Goal: Transaction & Acquisition: Purchase product/service

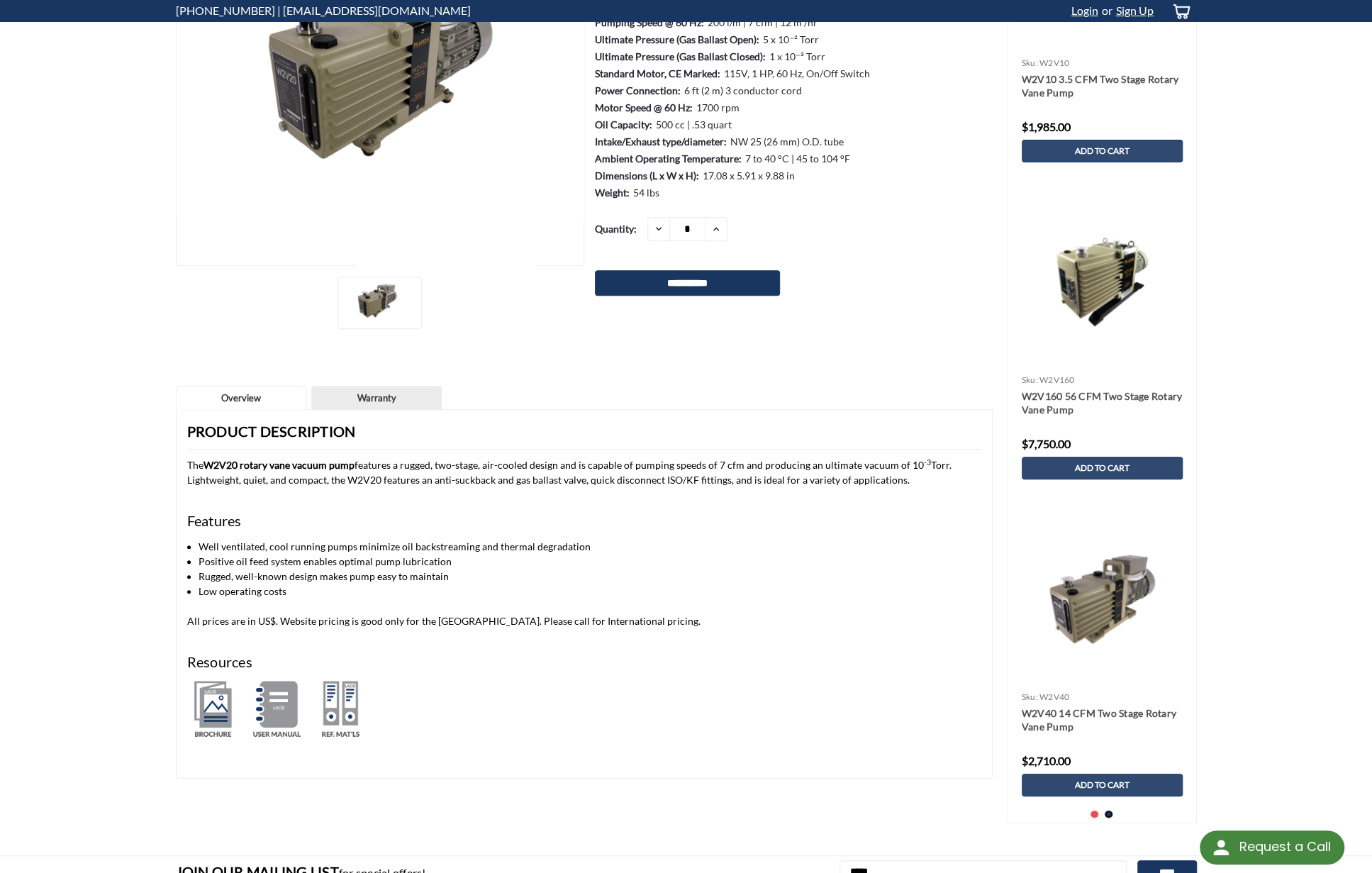
scroll to position [355, 0]
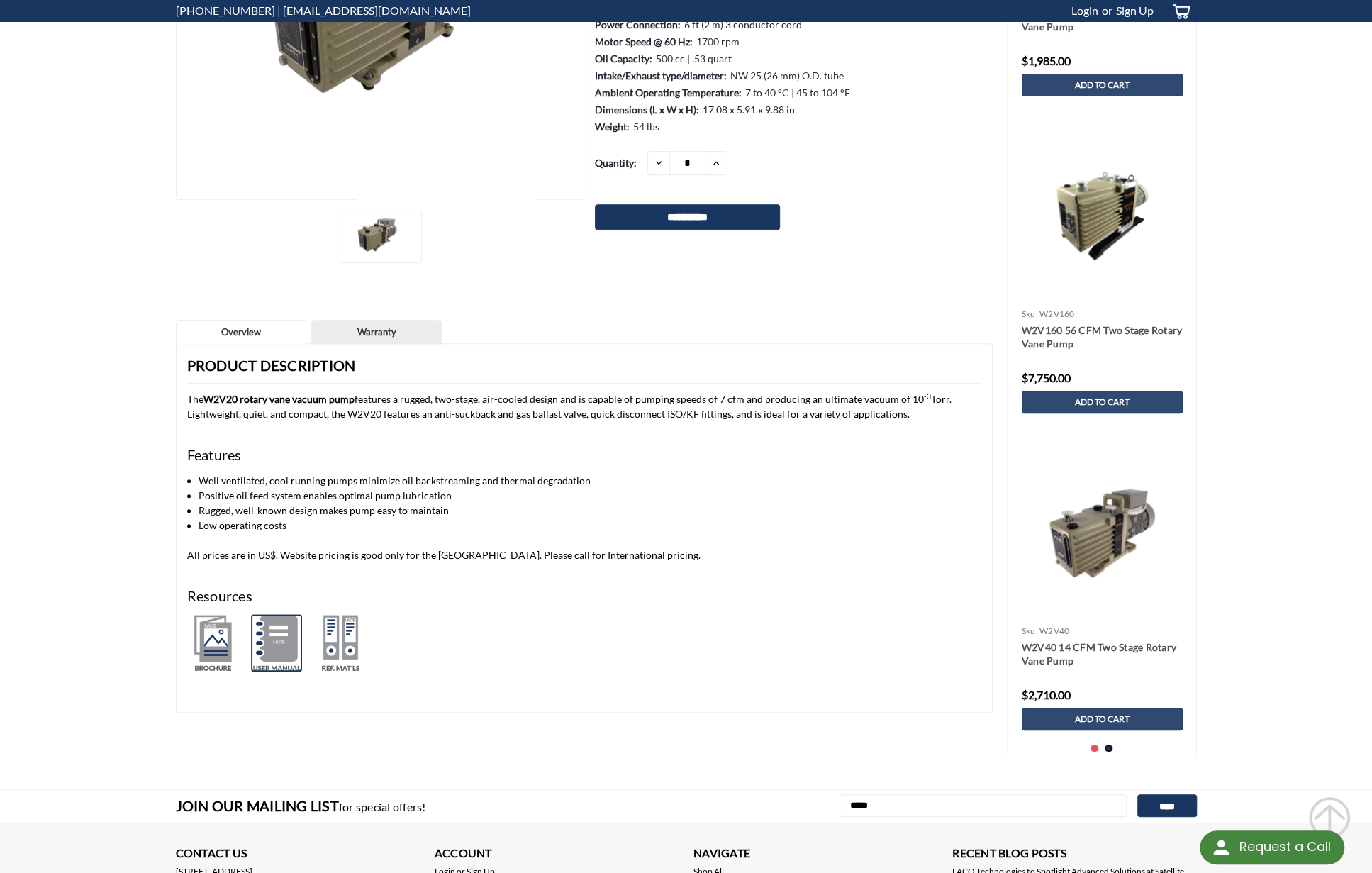
click at [276, 645] on img at bounding box center [276, 642] width 51 height 57
click at [214, 637] on img at bounding box center [213, 642] width 51 height 57
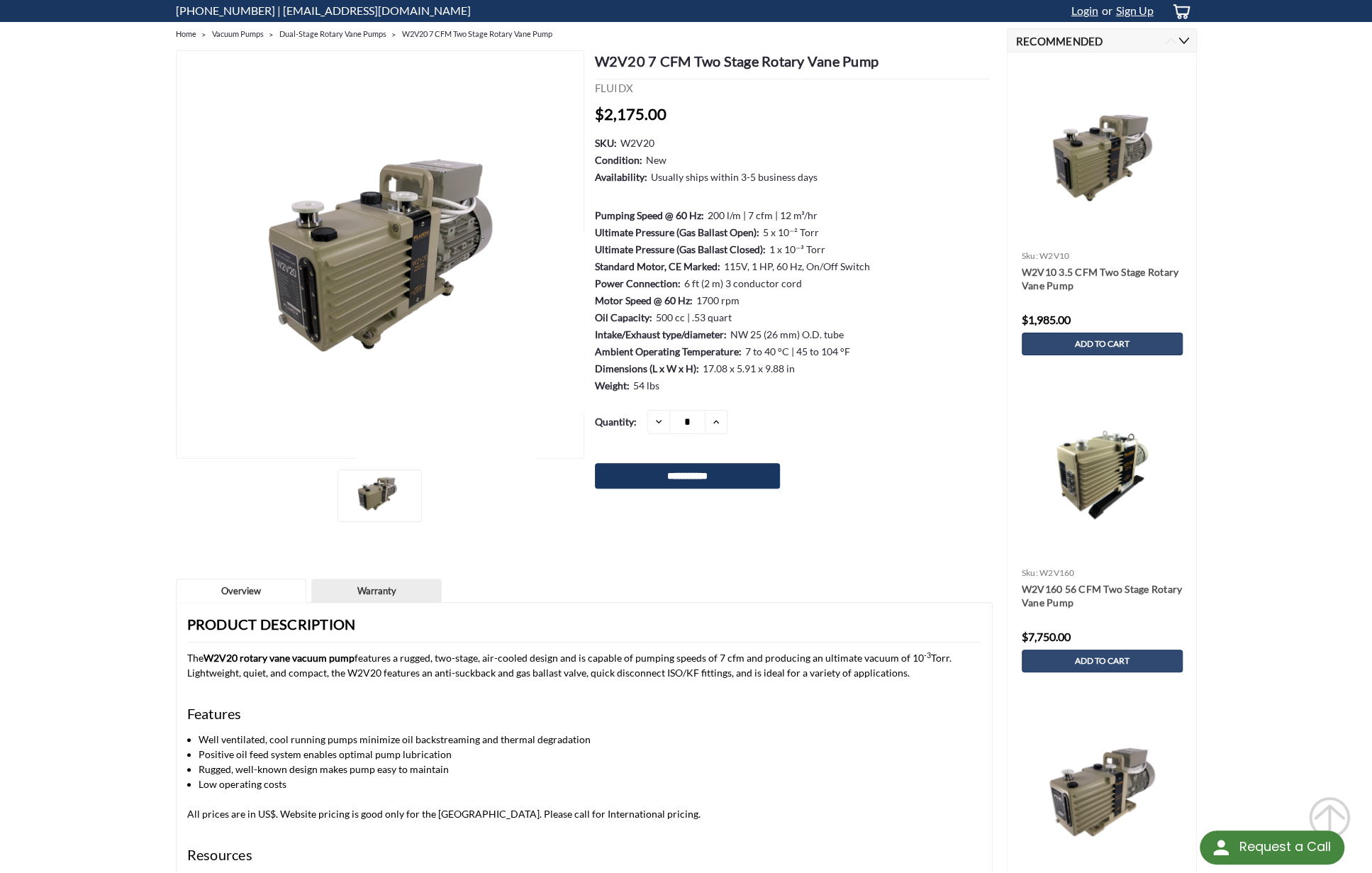
scroll to position [71, 0]
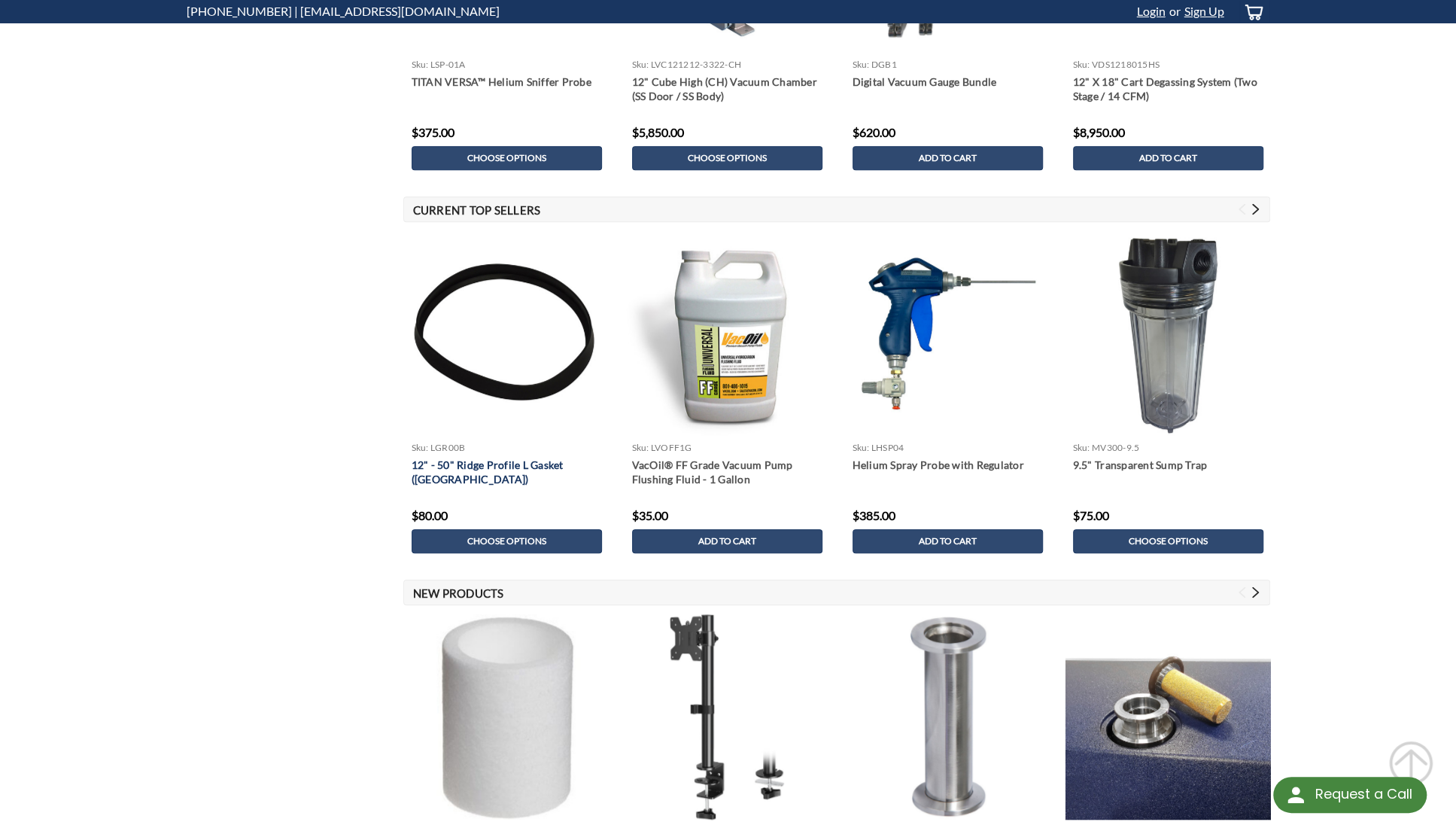
scroll to position [527, 0]
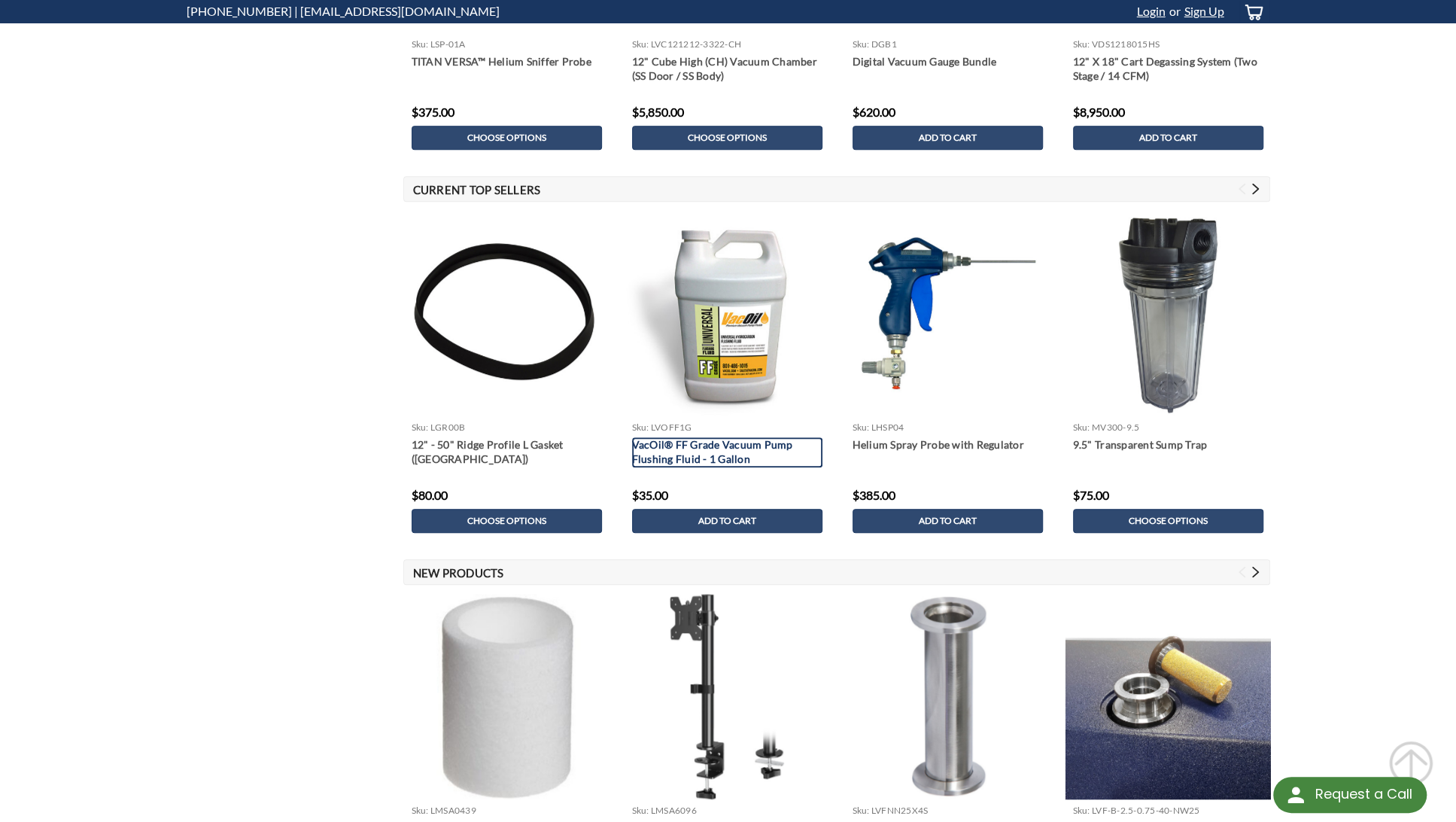
click at [722, 453] on link "VacOil® FF Grade Vacuum Pump Flushing Fluid - 1 Gallon" at bounding box center [728, 452] width 190 height 30
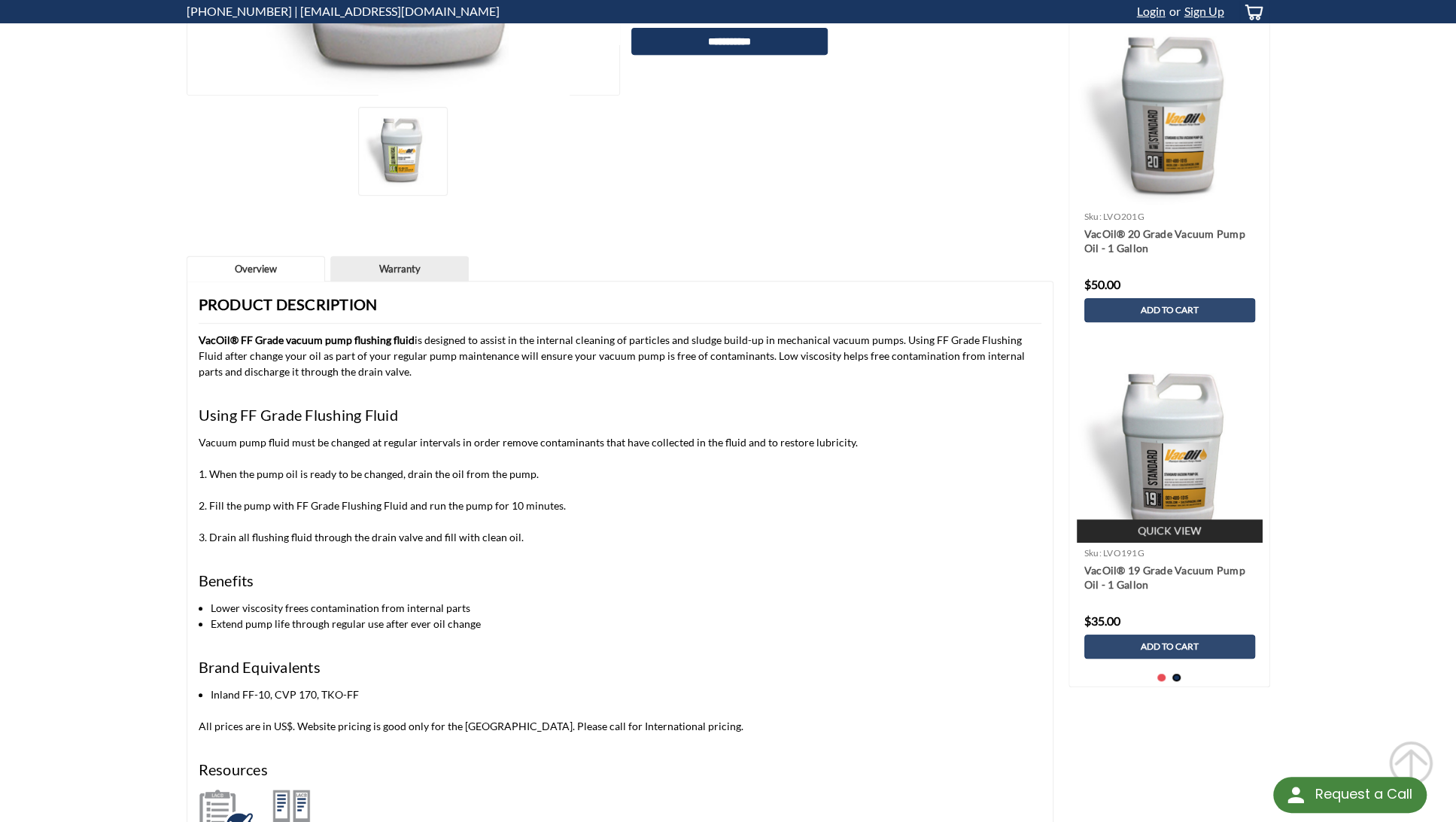
scroll to position [602, 0]
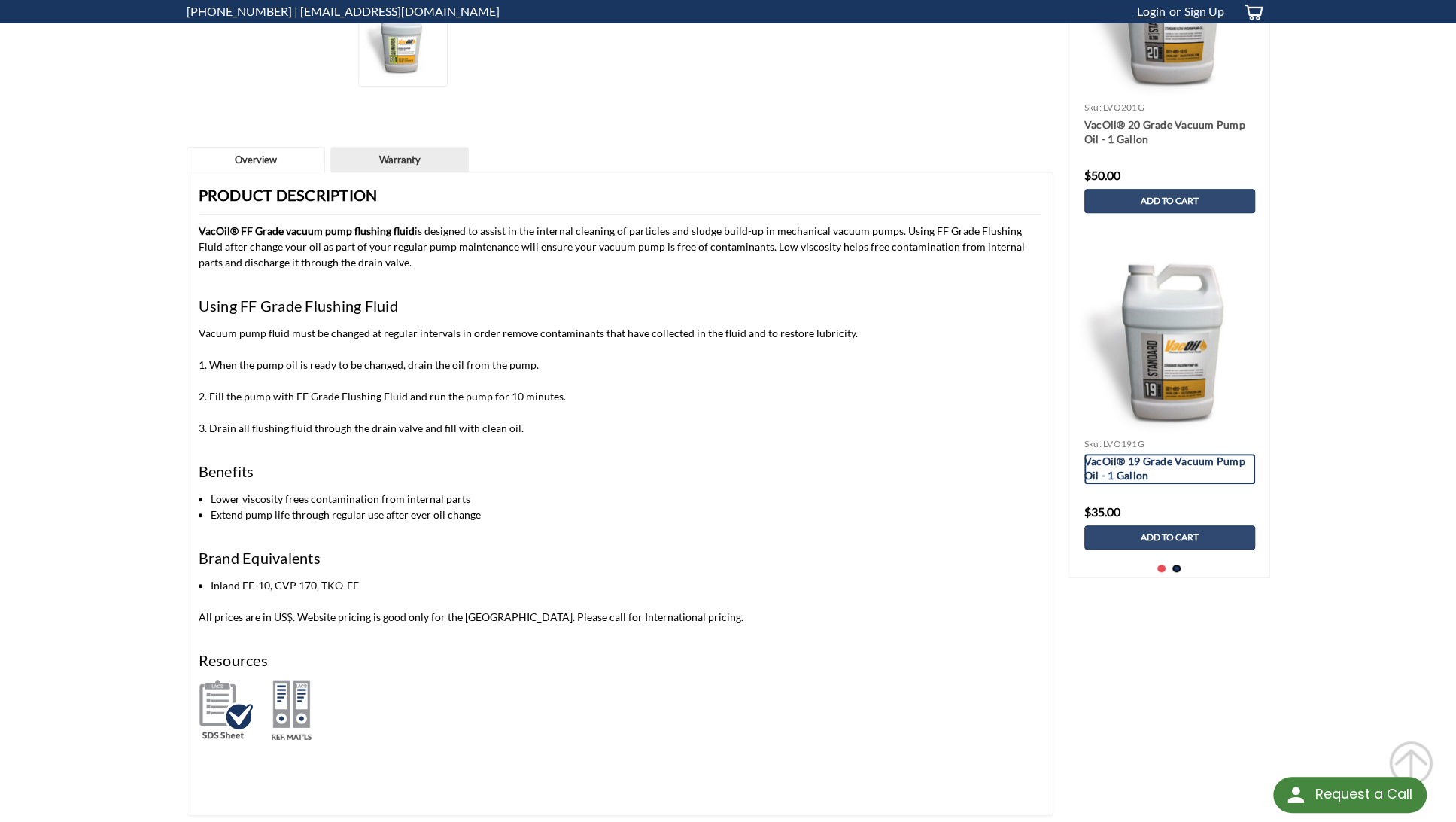
click at [1119, 466] on link "VacOil® 19 Grade Vacuum Pump Oil - 1 Gallon" at bounding box center [1170, 469] width 170 height 30
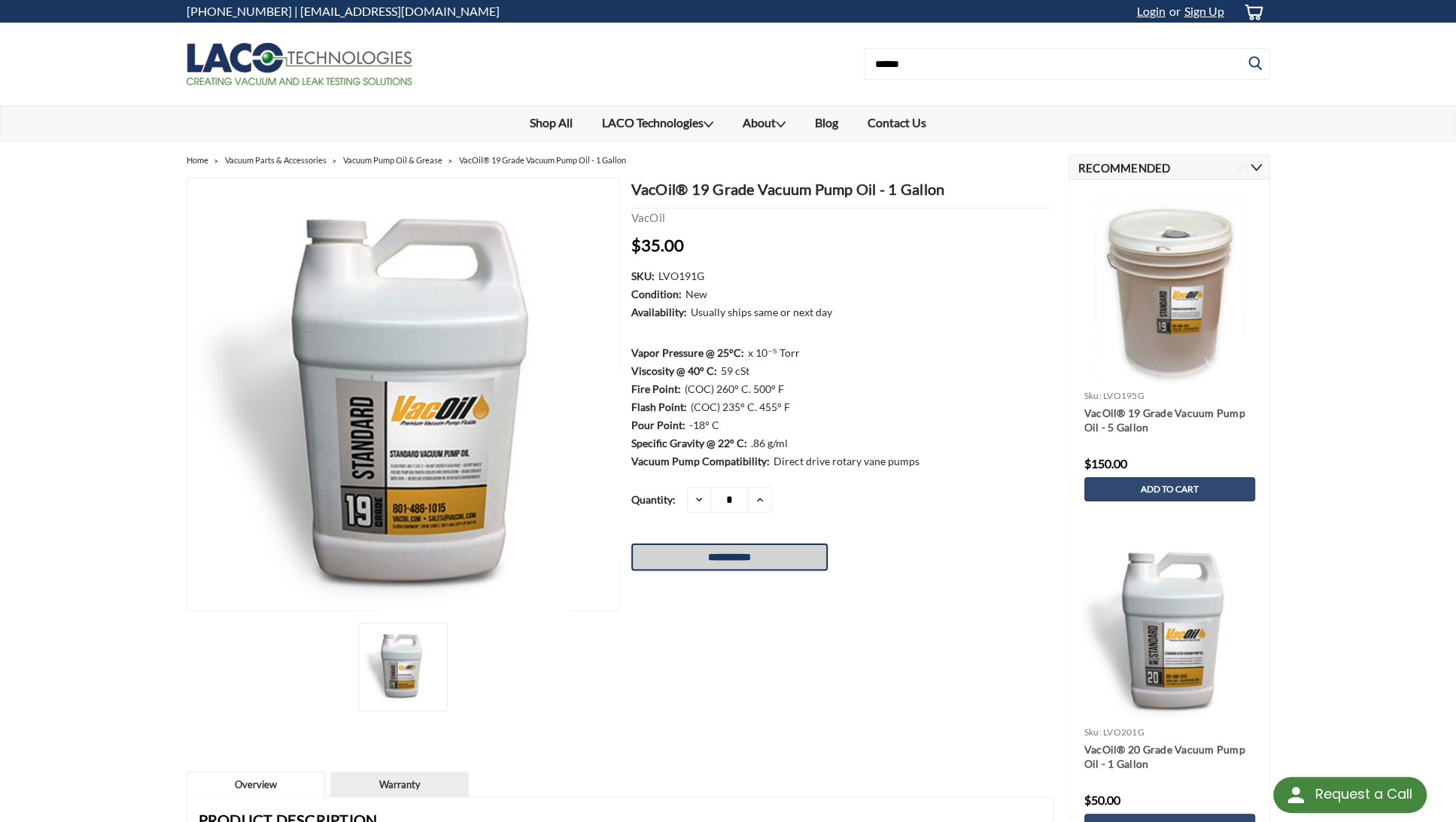
click at [751, 559] on input "**********" at bounding box center [729, 556] width 196 height 27
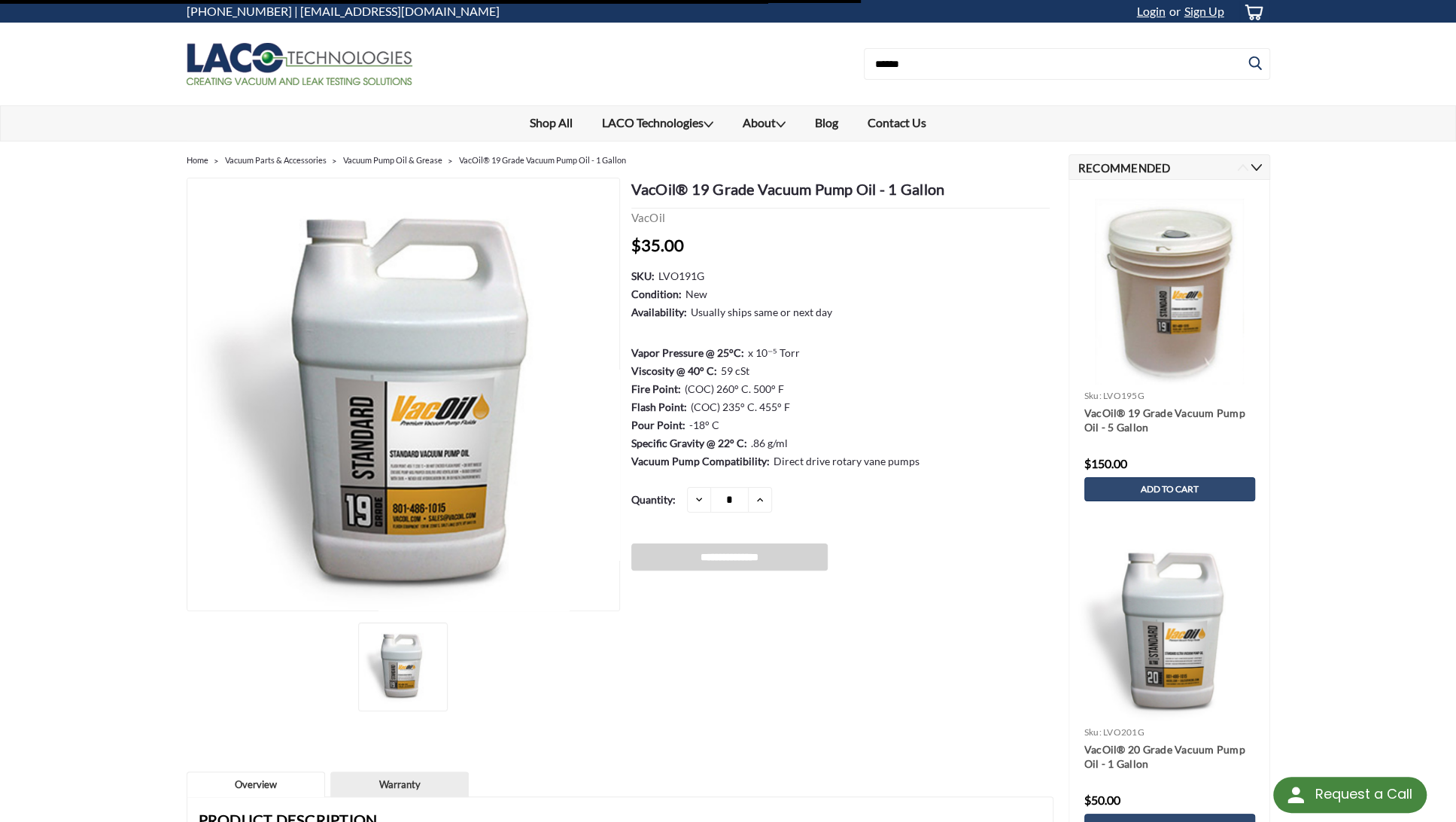
type input "**********"
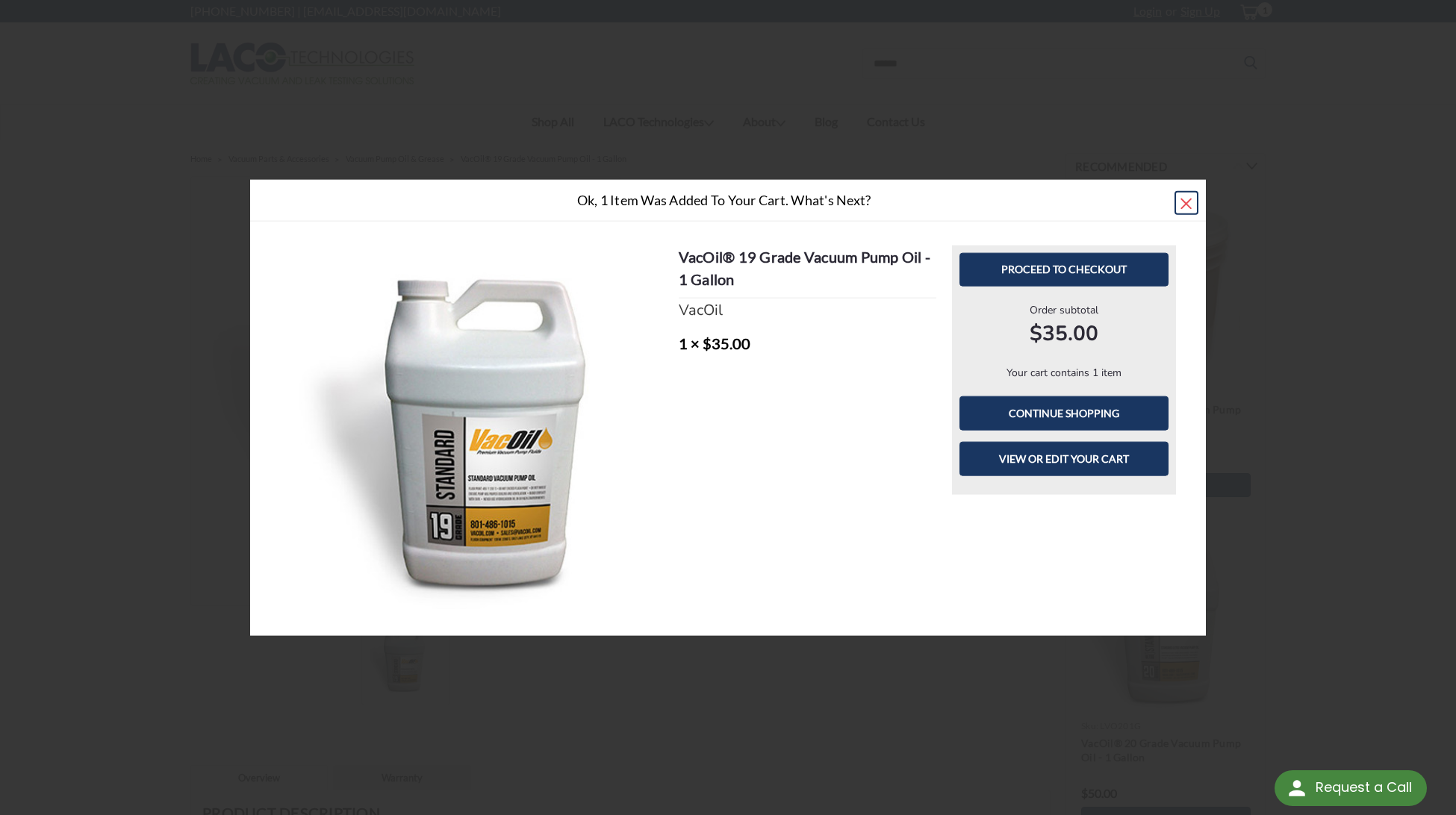
click at [1186, 207] on span "×" at bounding box center [1186, 202] width 15 height 32
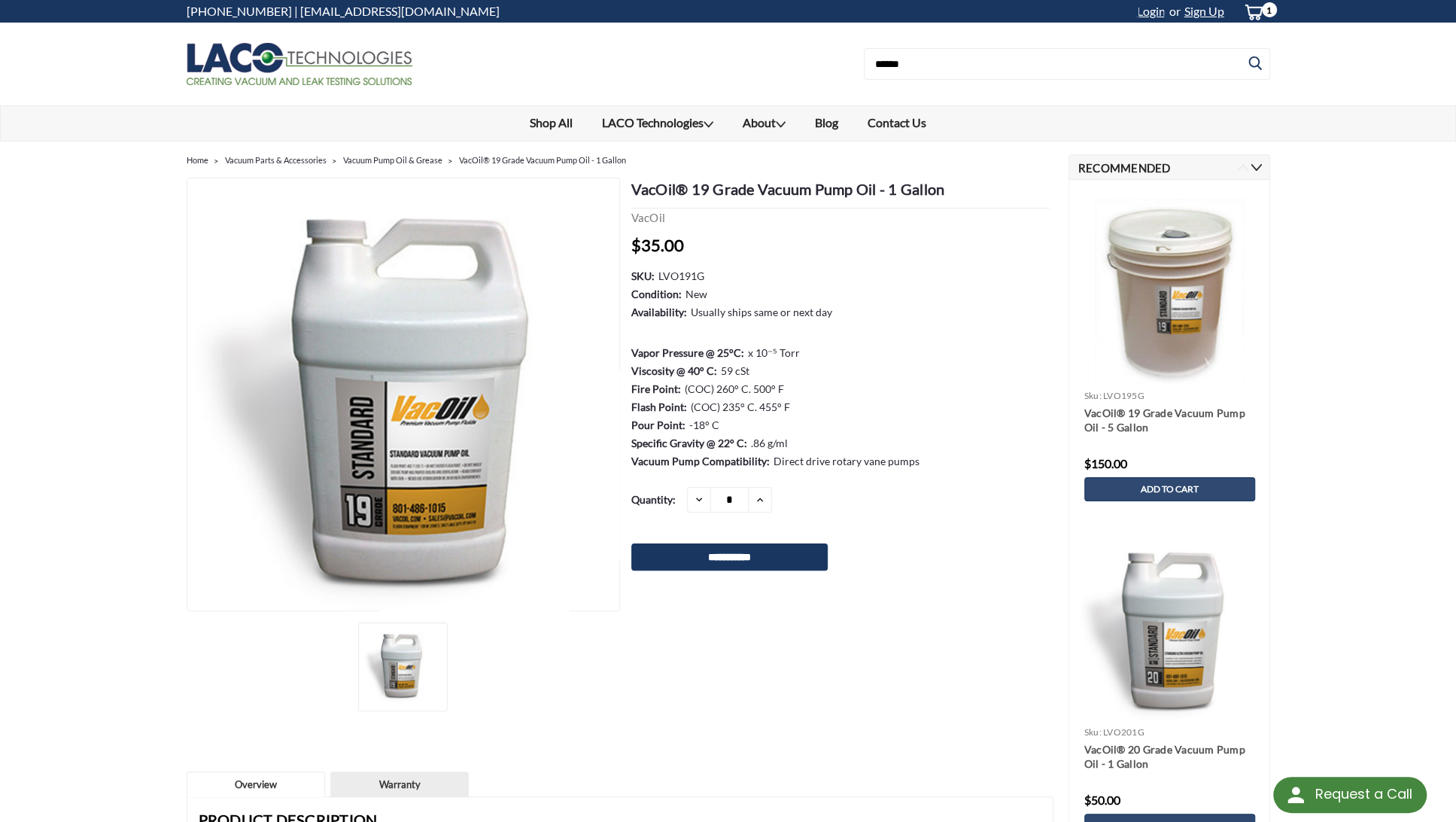
click at [1156, 11] on link "Login" at bounding box center [1151, 11] width 29 height 22
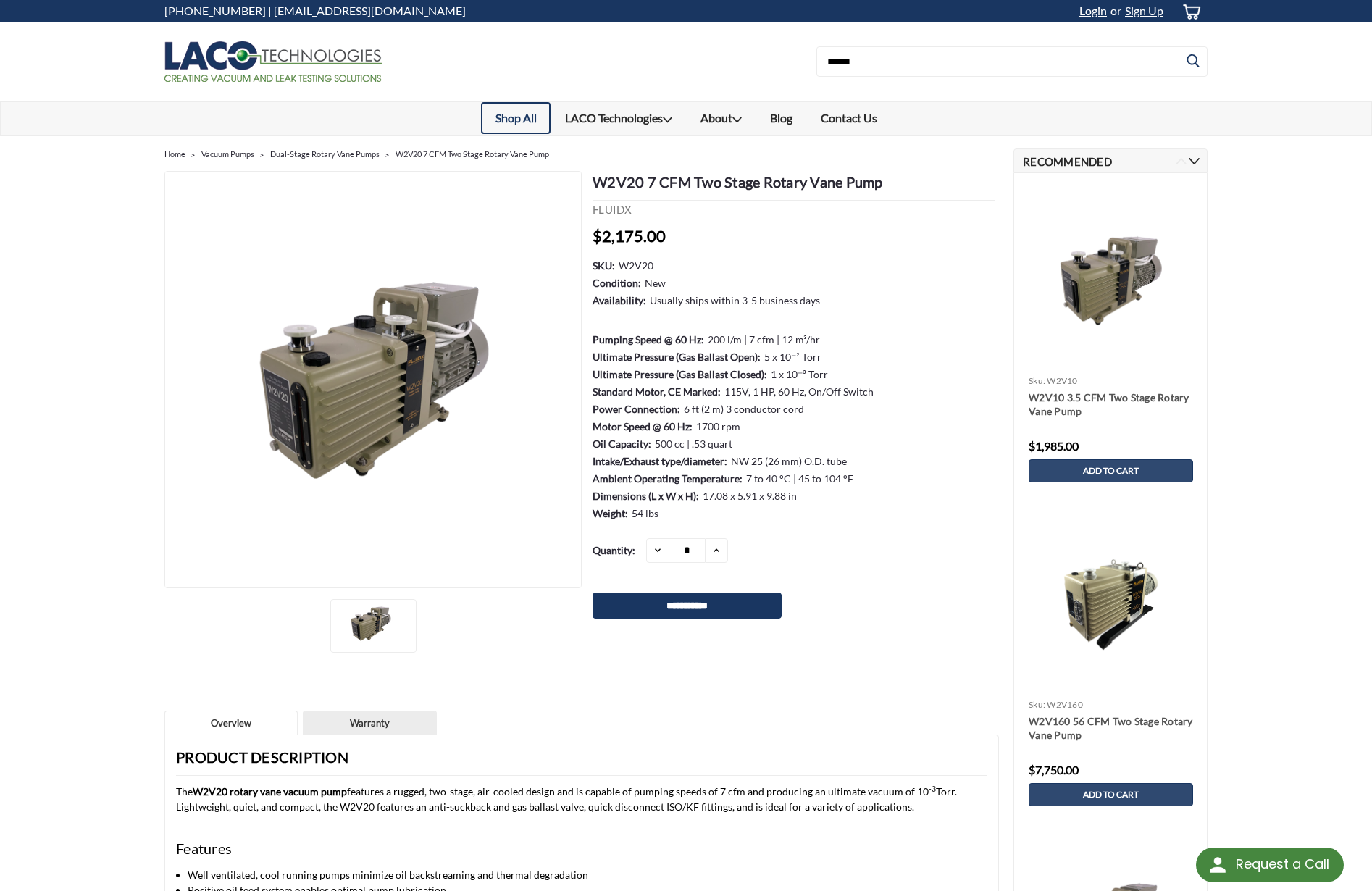
click at [517, 114] on link "Shop All" at bounding box center [516, 118] width 70 height 32
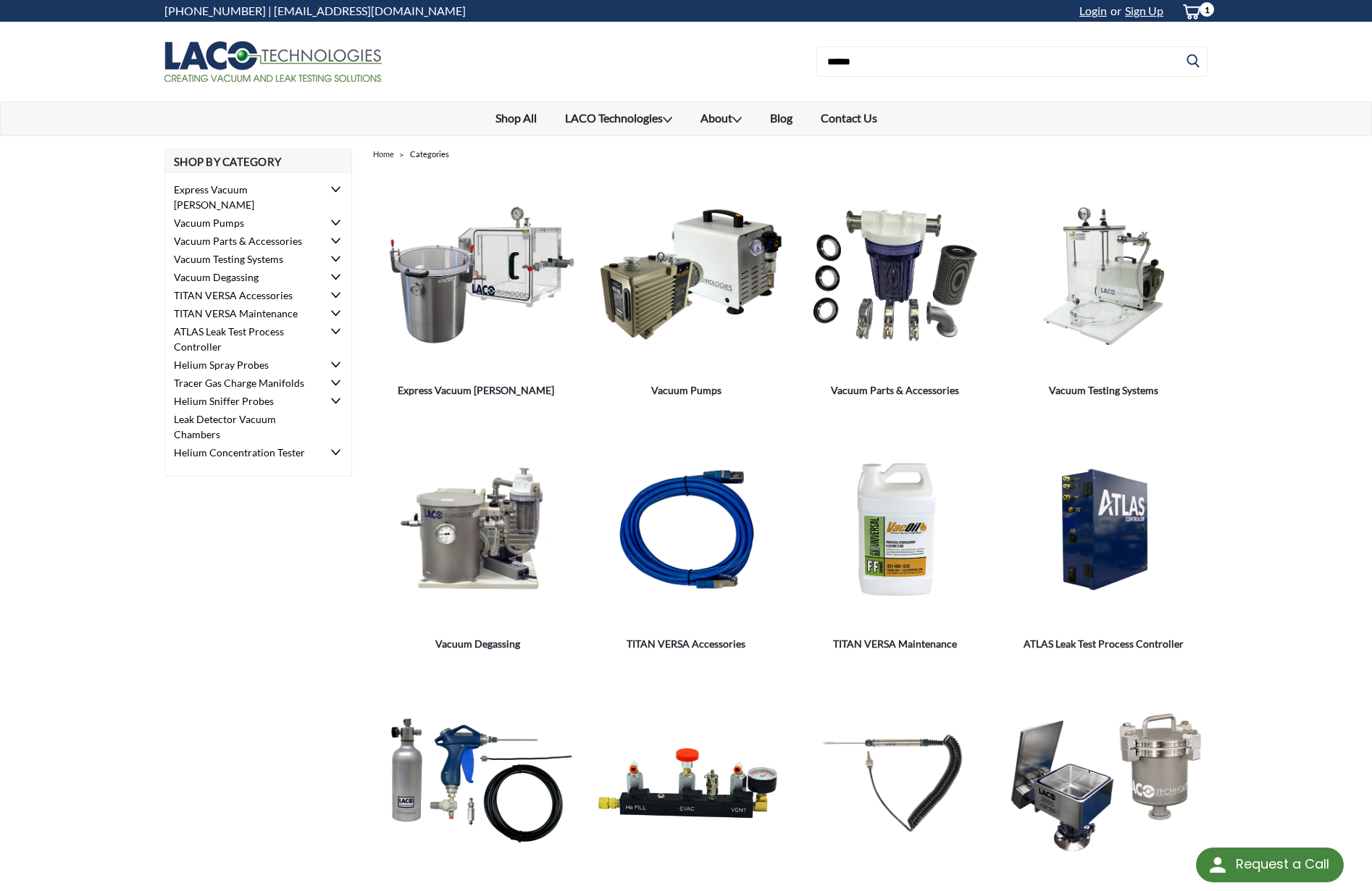
click at [336, 236] on icon at bounding box center [336, 241] width 9 height 9
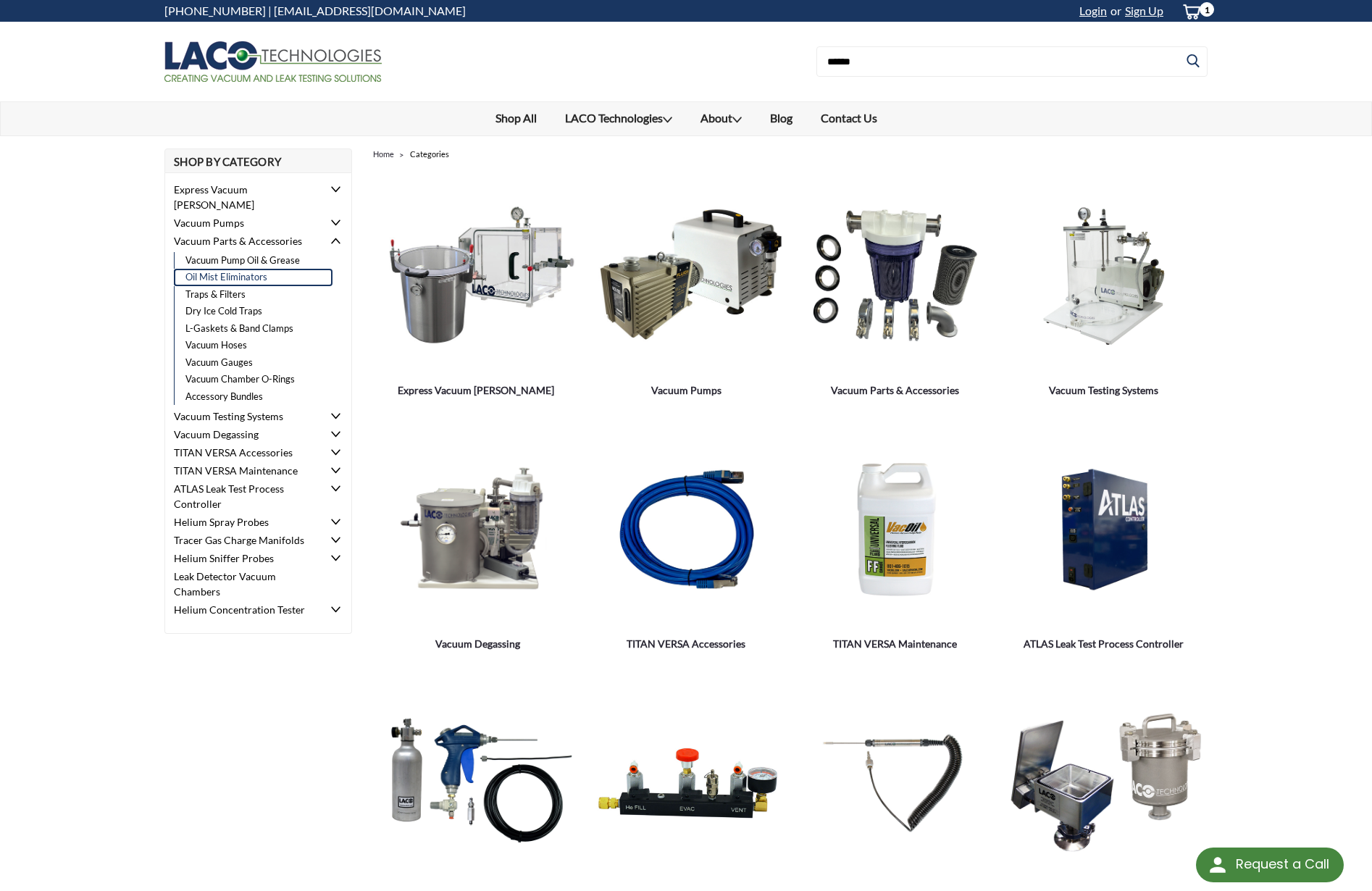
click at [240, 269] on link "Oil Mist Eliminators" at bounding box center [253, 277] width 159 height 17
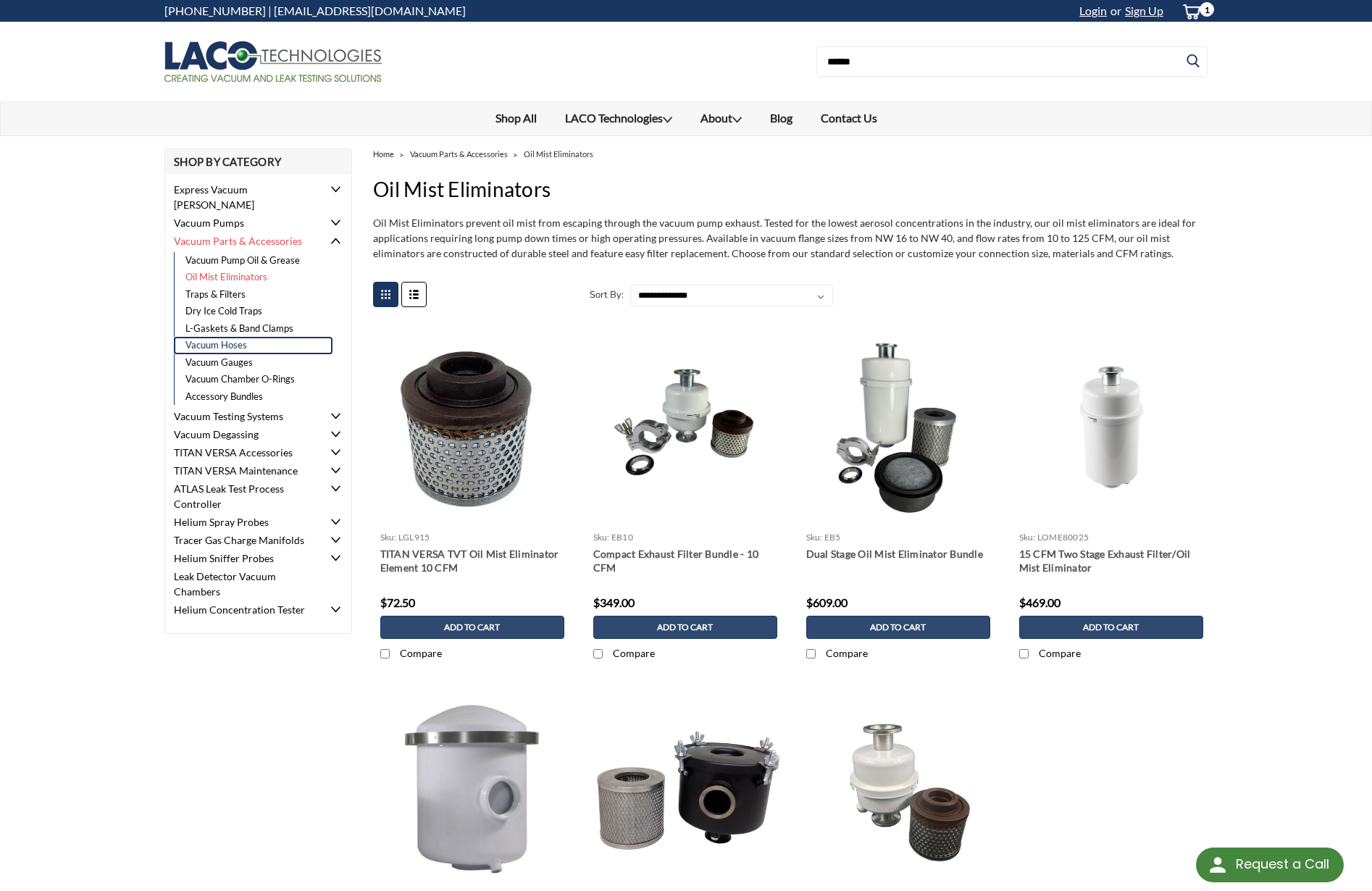
click at [220, 337] on link "Vacuum Hoses" at bounding box center [253, 346] width 159 height 17
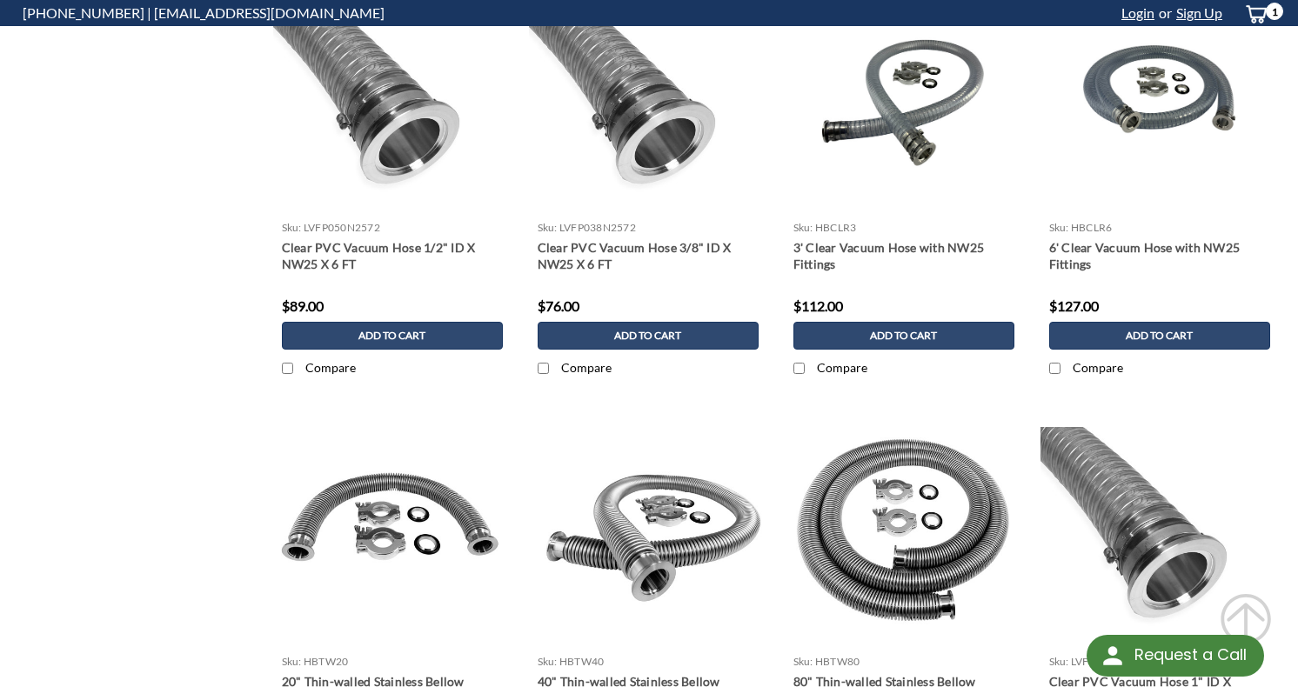
scroll to position [879, 0]
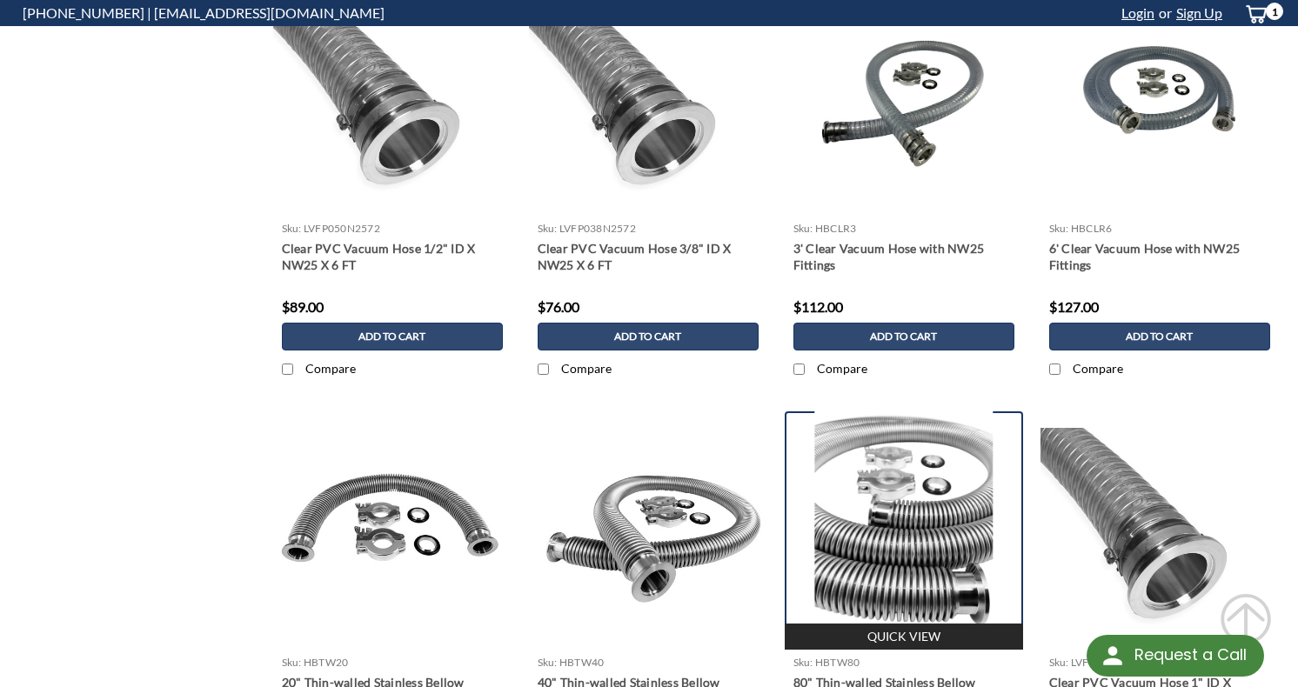
click at [921, 542] on img at bounding box center [903, 531] width 178 height 238
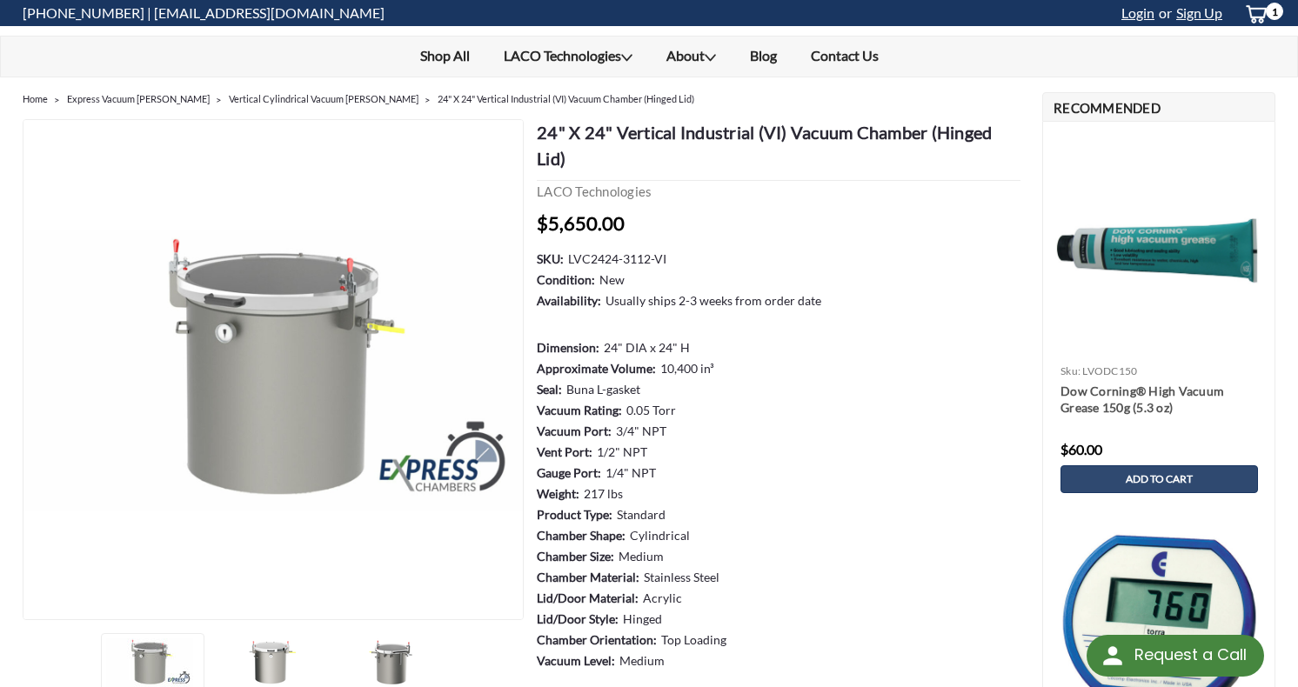
scroll to position [61, 0]
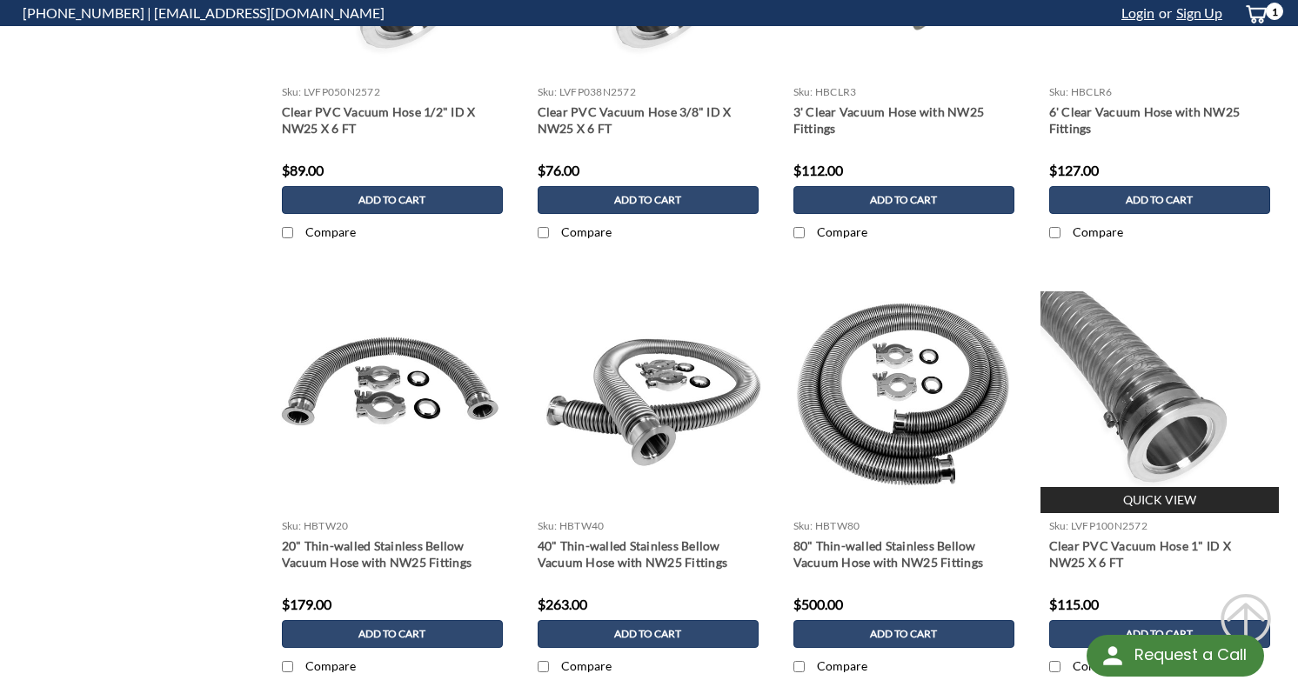
scroll to position [1038, 0]
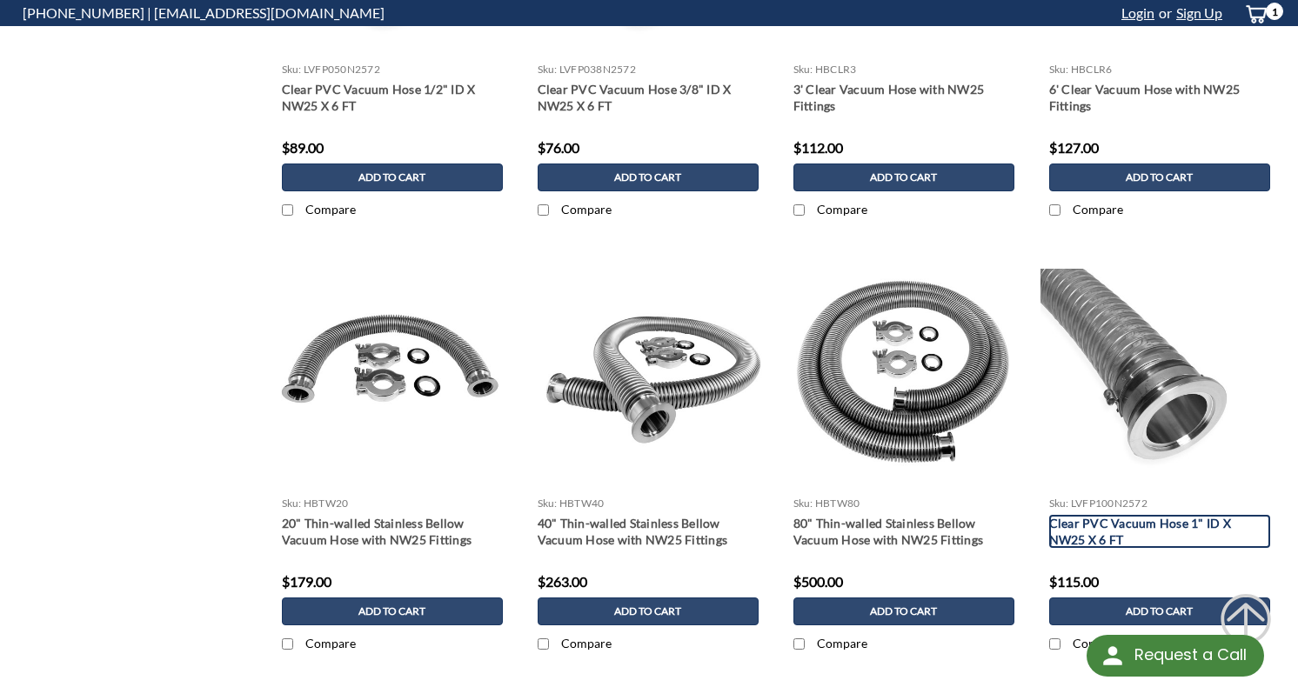
click at [1154, 520] on link "Clear PVC Vacuum Hose 1" ID X NW25 X 6 FT" at bounding box center [1159, 531] width 221 height 33
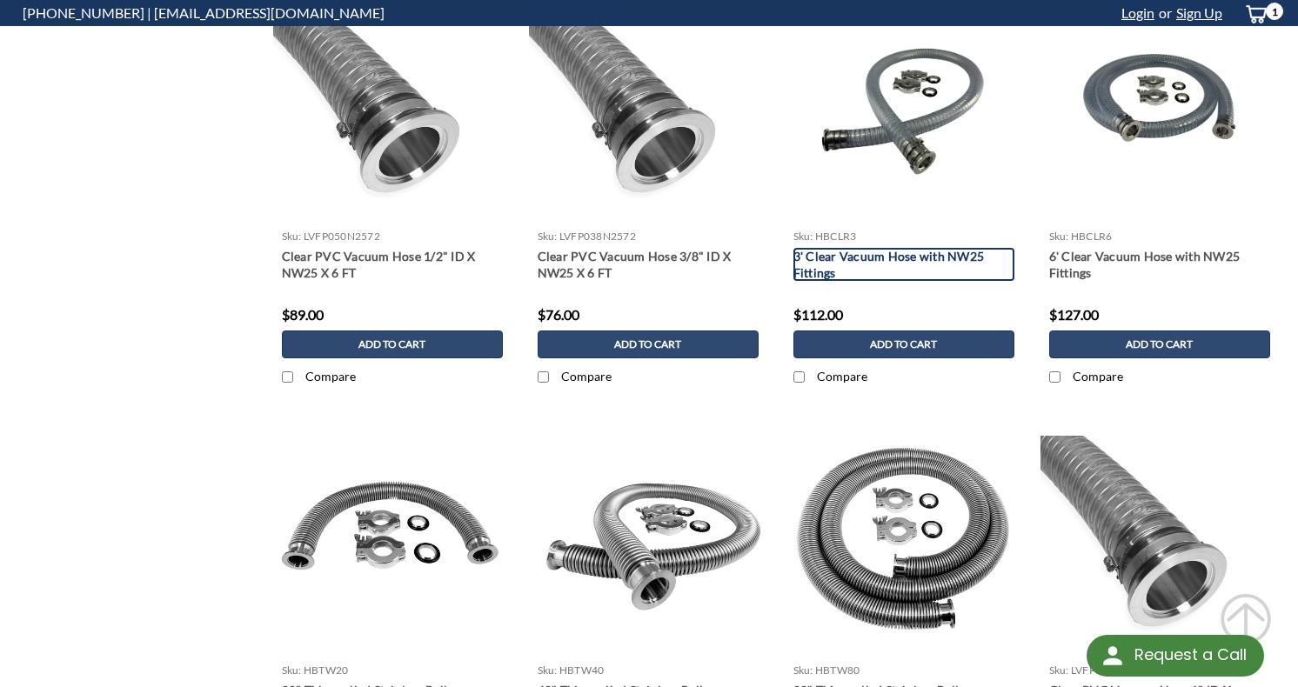
click at [921, 252] on link "3' Clear Vacuum Hose with NW25 Fittings" at bounding box center [903, 264] width 221 height 33
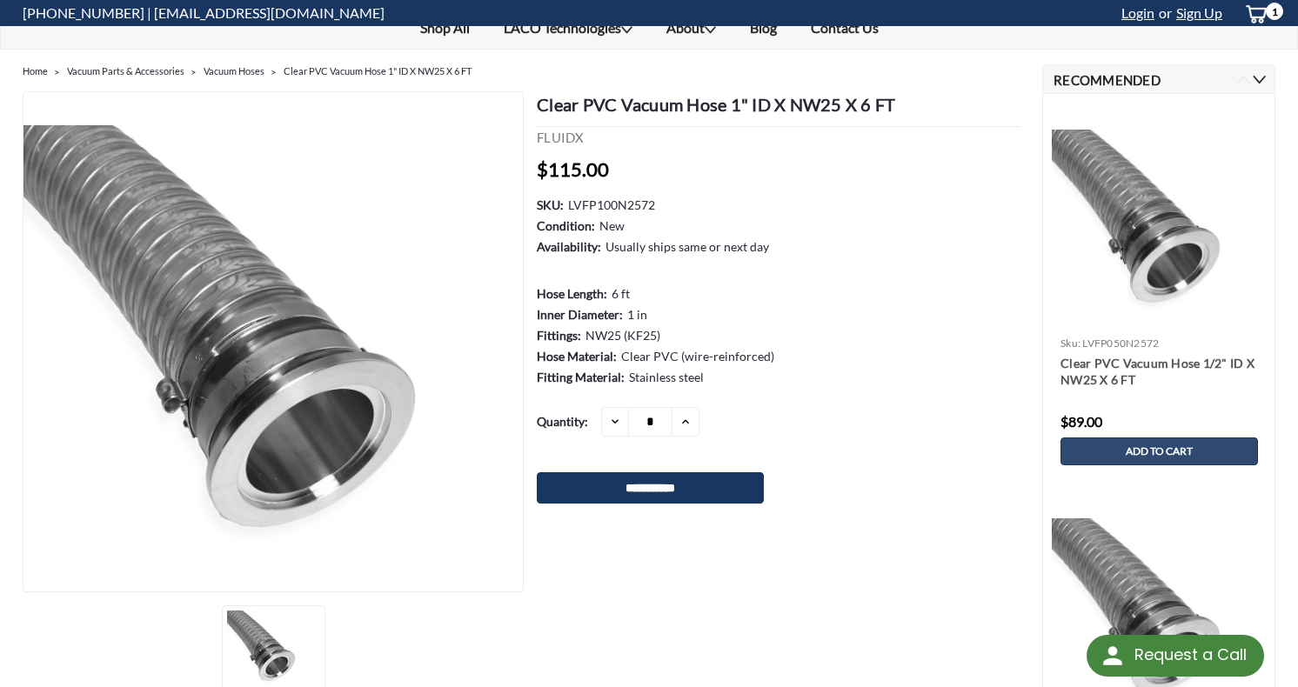
scroll to position [68, 0]
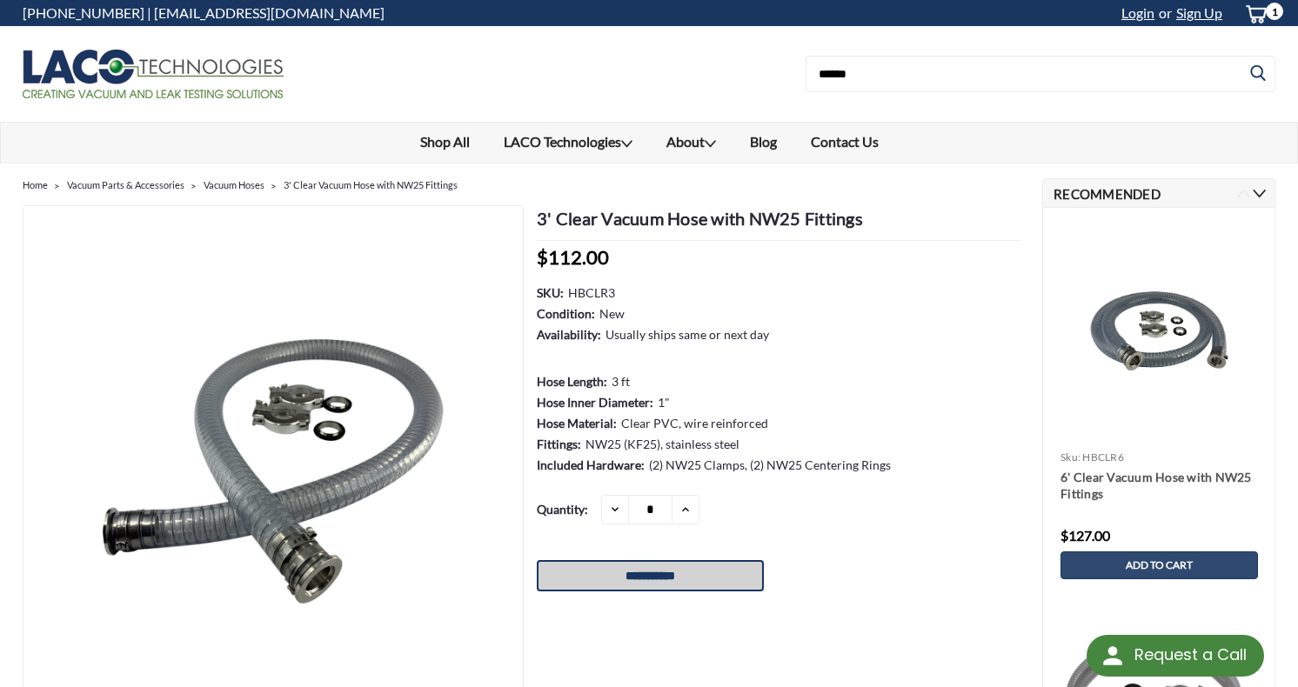
click at [689, 575] on input "**********" at bounding box center [650, 575] width 227 height 31
type input "**********"
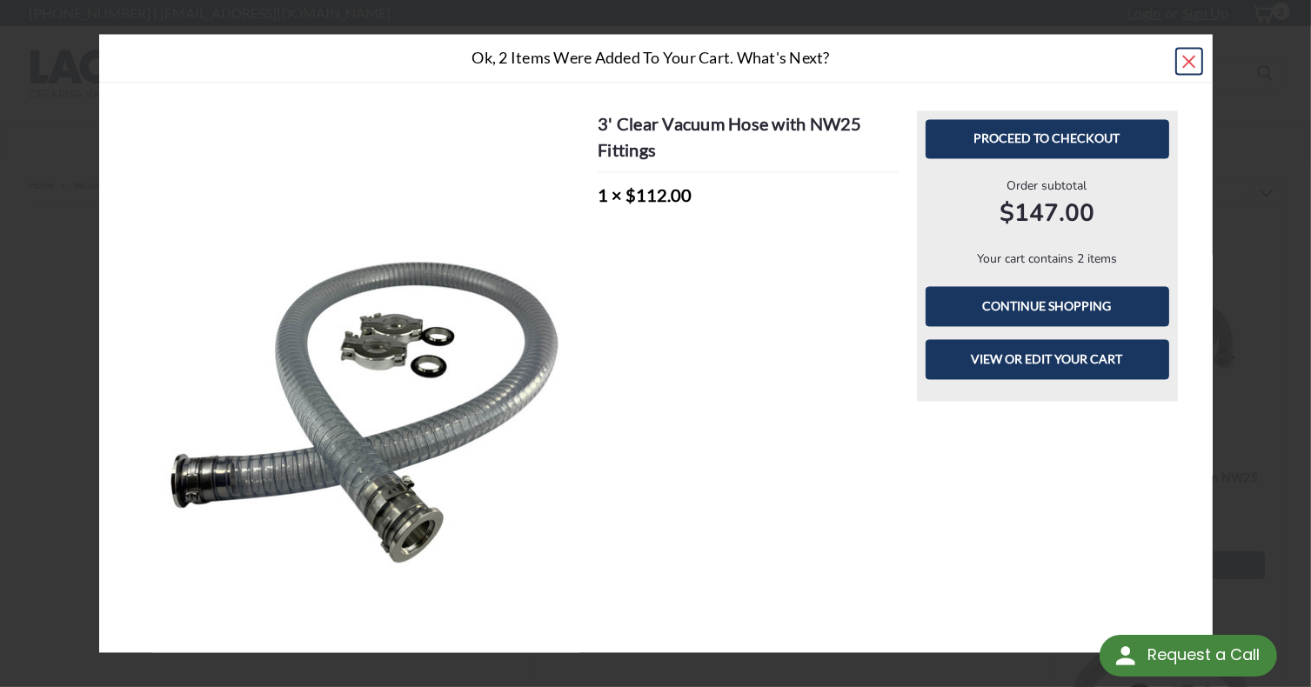
click at [1190, 70] on span "×" at bounding box center [1189, 60] width 17 height 37
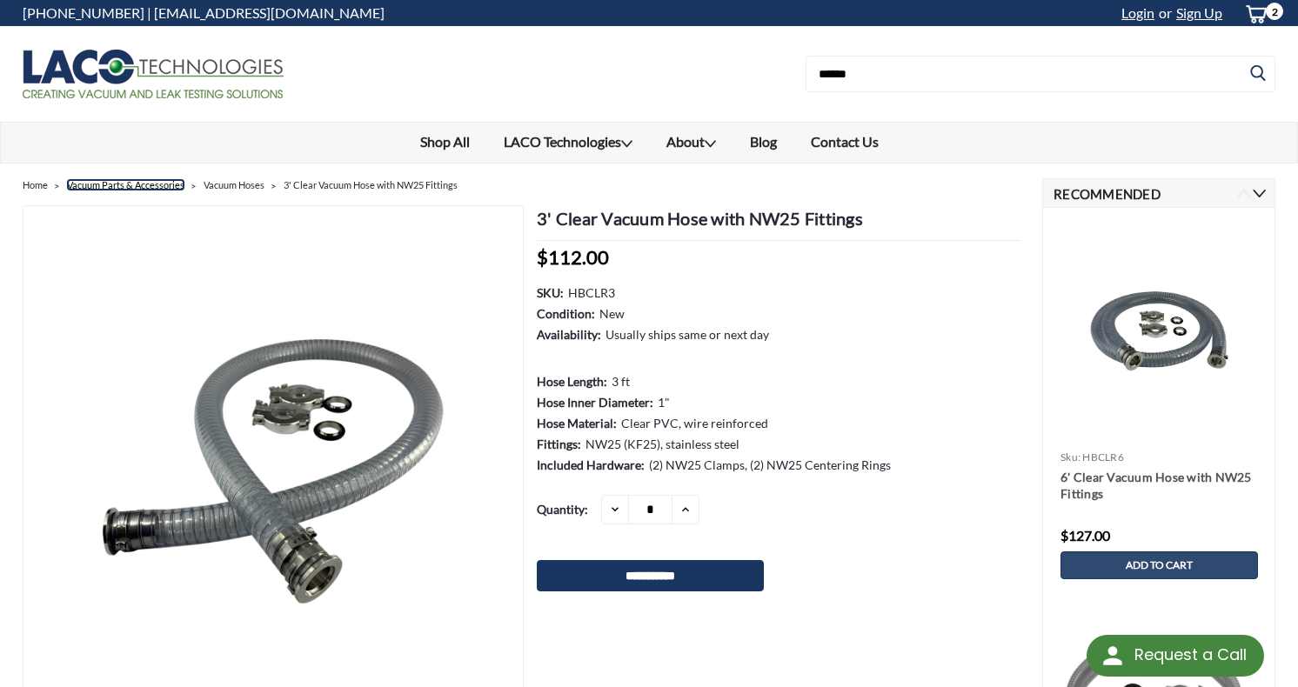
click at [177, 183] on link "Vacuum Parts & Accessories" at bounding box center [125, 184] width 117 height 11
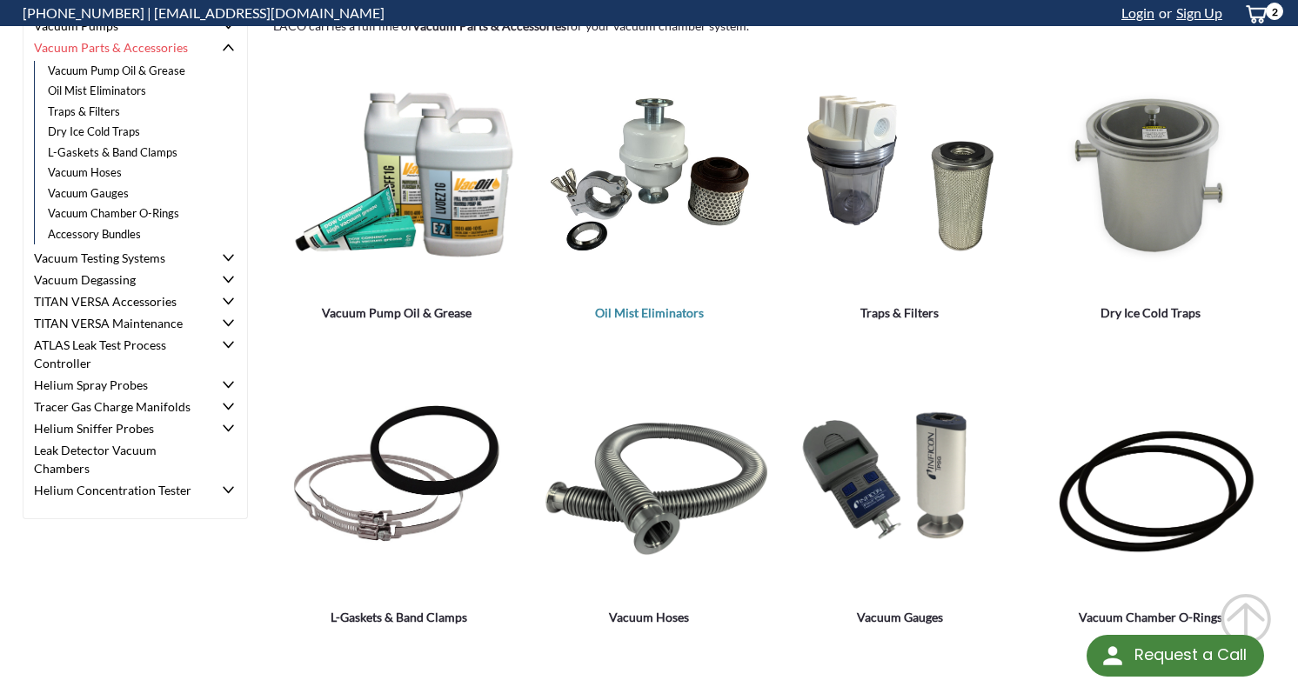
scroll to position [215, 0]
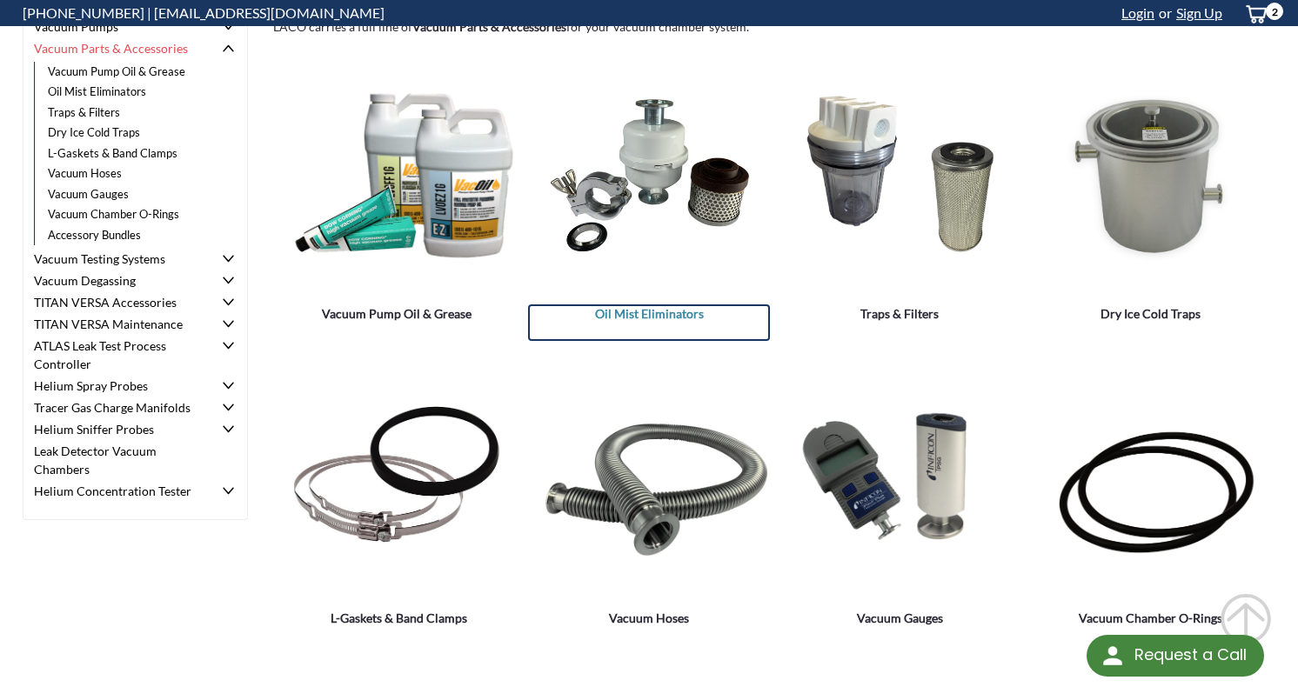
click at [647, 305] on span "Oil Mist Eliminators" at bounding box center [649, 314] width 242 height 18
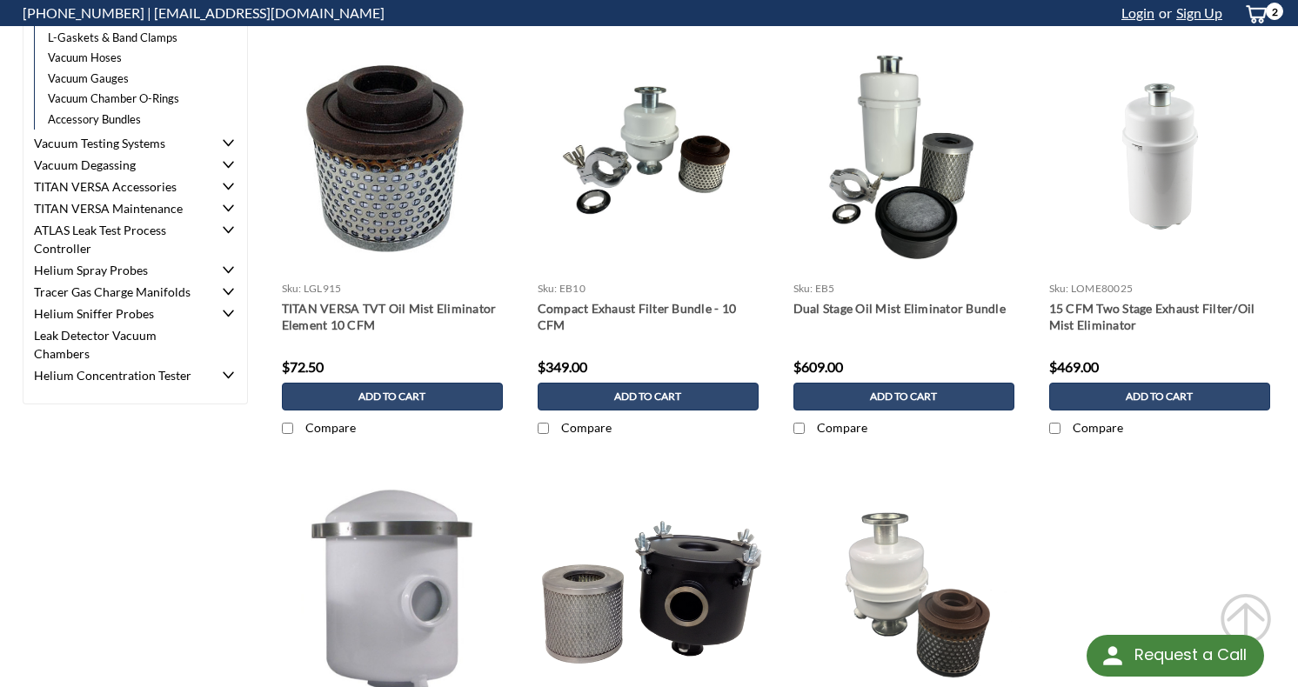
scroll to position [330, 0]
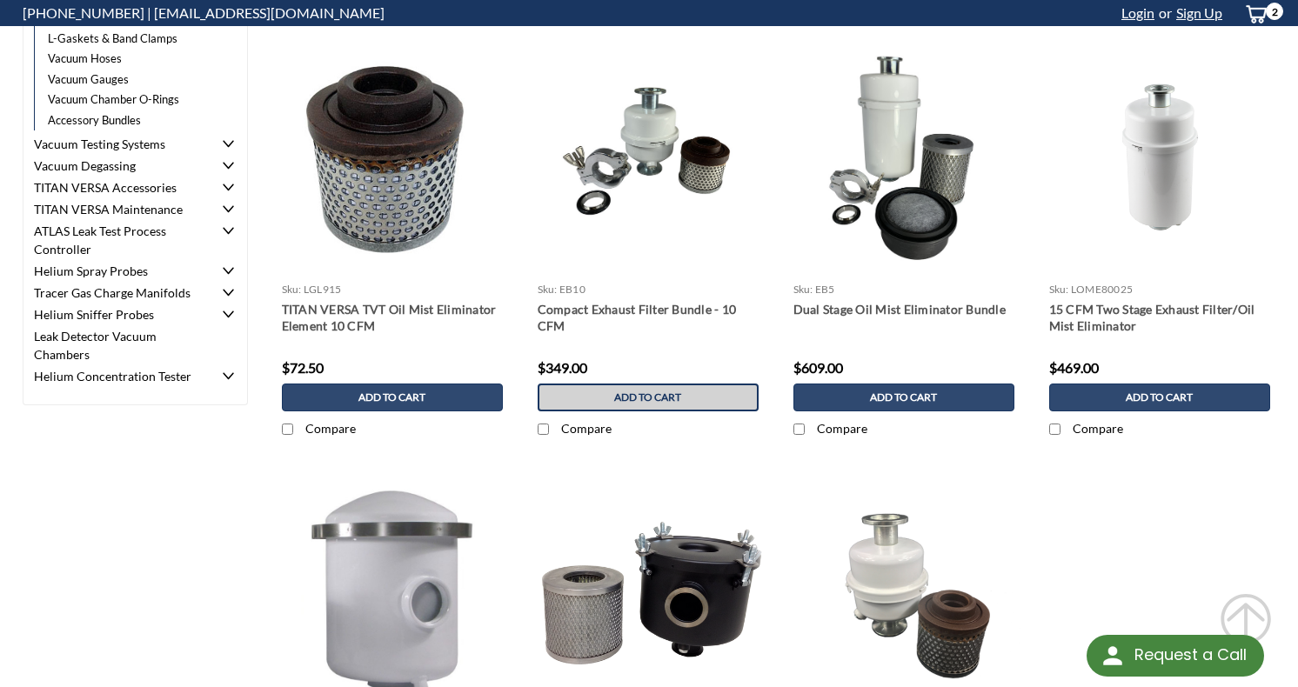
click at [659, 398] on span "Add to Cart" at bounding box center [647, 398] width 67 height 12
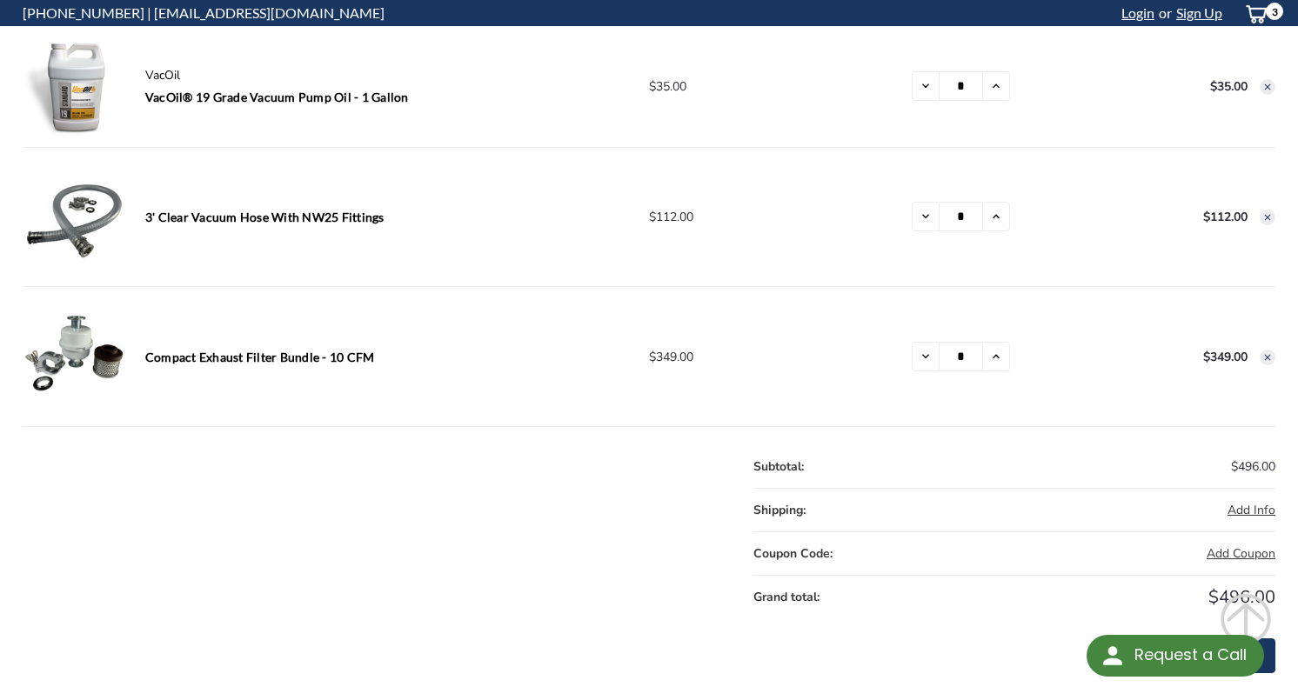
scroll to position [163, 0]
